Goal: Information Seeking & Learning: Learn about a topic

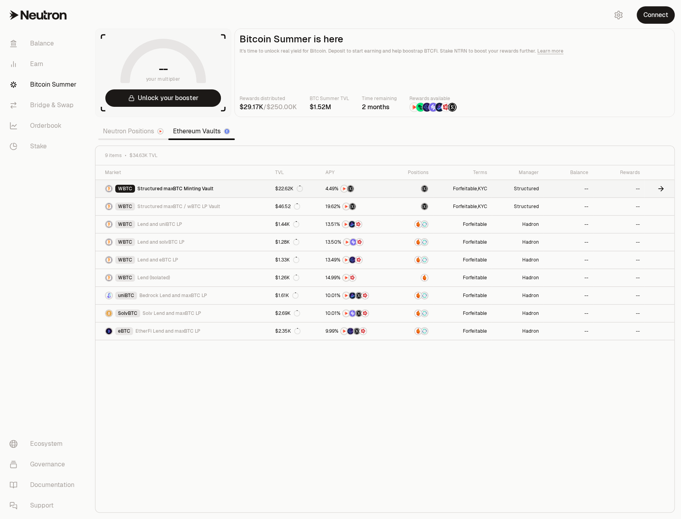
click at [191, 191] on span "Structured maxBTC Minting Vault" at bounding box center [175, 189] width 76 height 6
